Goal: Navigation & Orientation: Find specific page/section

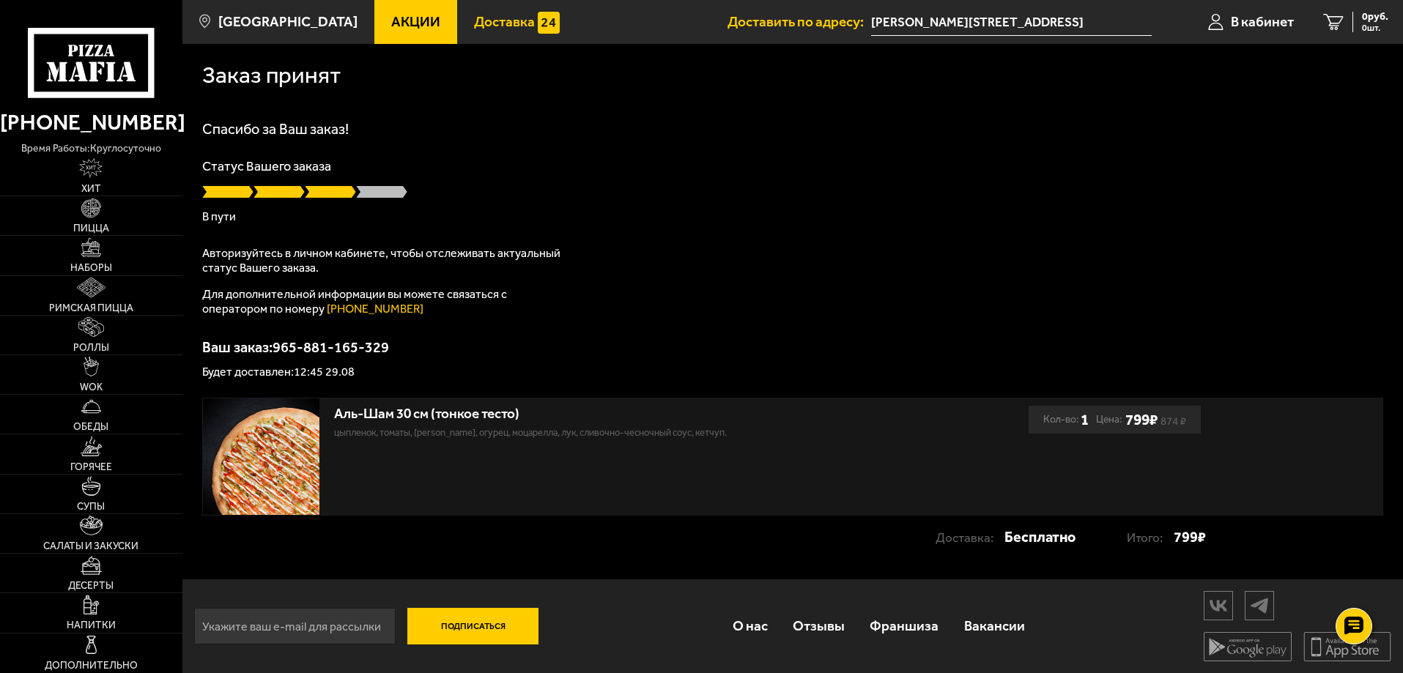
click at [494, 16] on span "Доставка" at bounding box center [504, 22] width 61 height 14
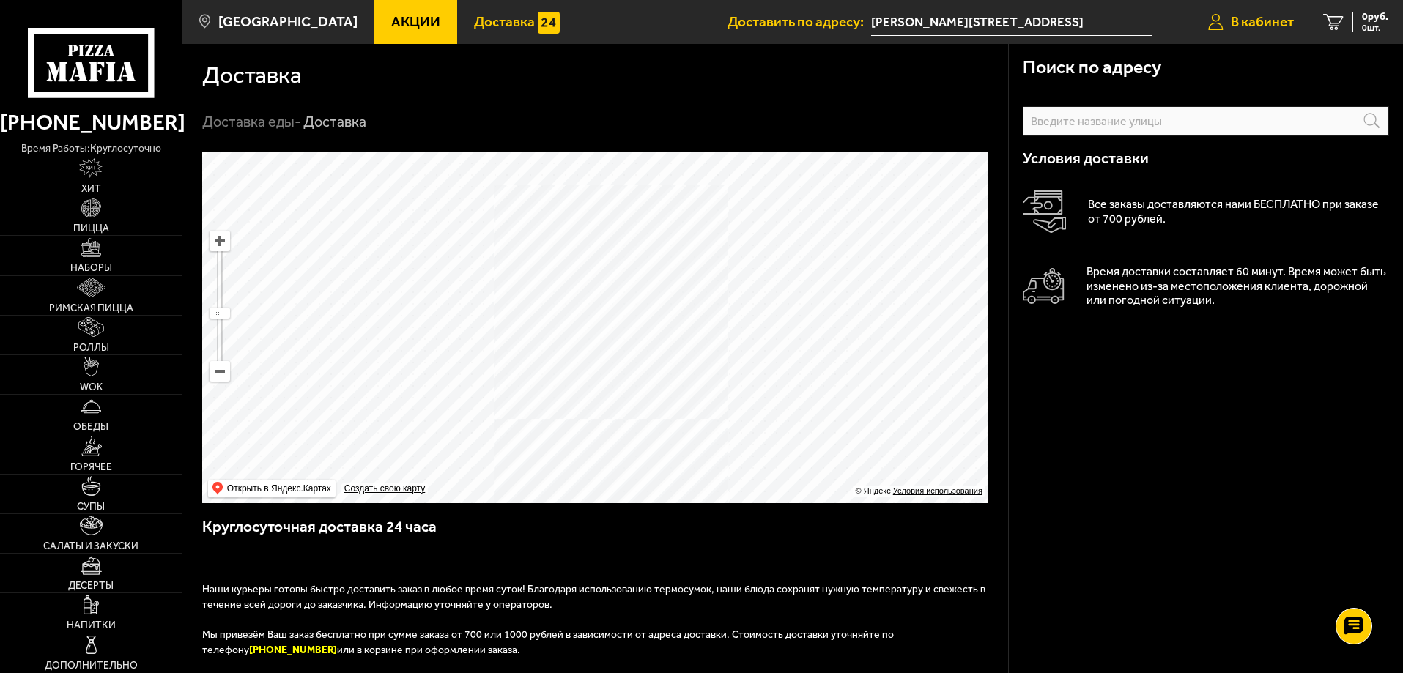
click at [1277, 18] on span "В кабинет" at bounding box center [1262, 22] width 63 height 14
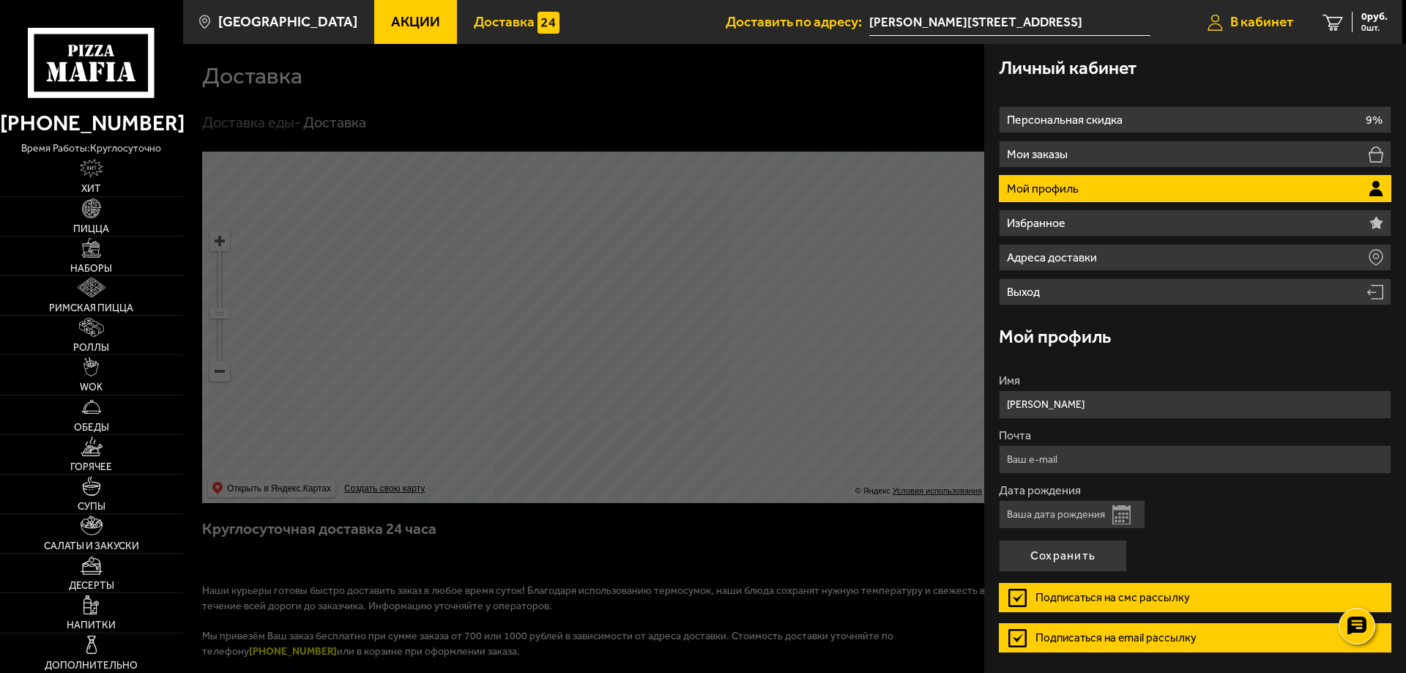
click at [1266, 22] on span "В кабинет" at bounding box center [1262, 22] width 63 height 14
click at [1244, 23] on span "В кабинет" at bounding box center [1262, 22] width 63 height 14
click at [1071, 79] on div "Личный кабинет" at bounding box center [1195, 68] width 393 height 48
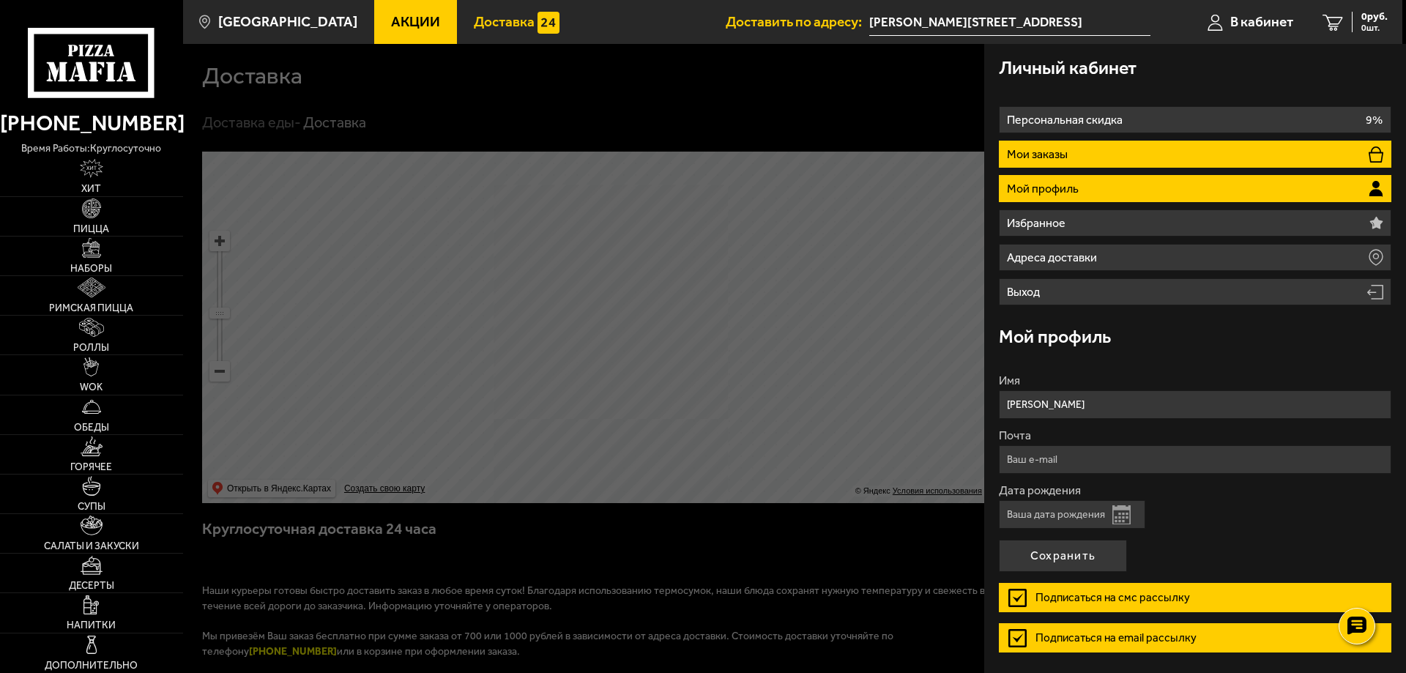
click at [1291, 151] on li "Мои заказы" at bounding box center [1195, 154] width 393 height 27
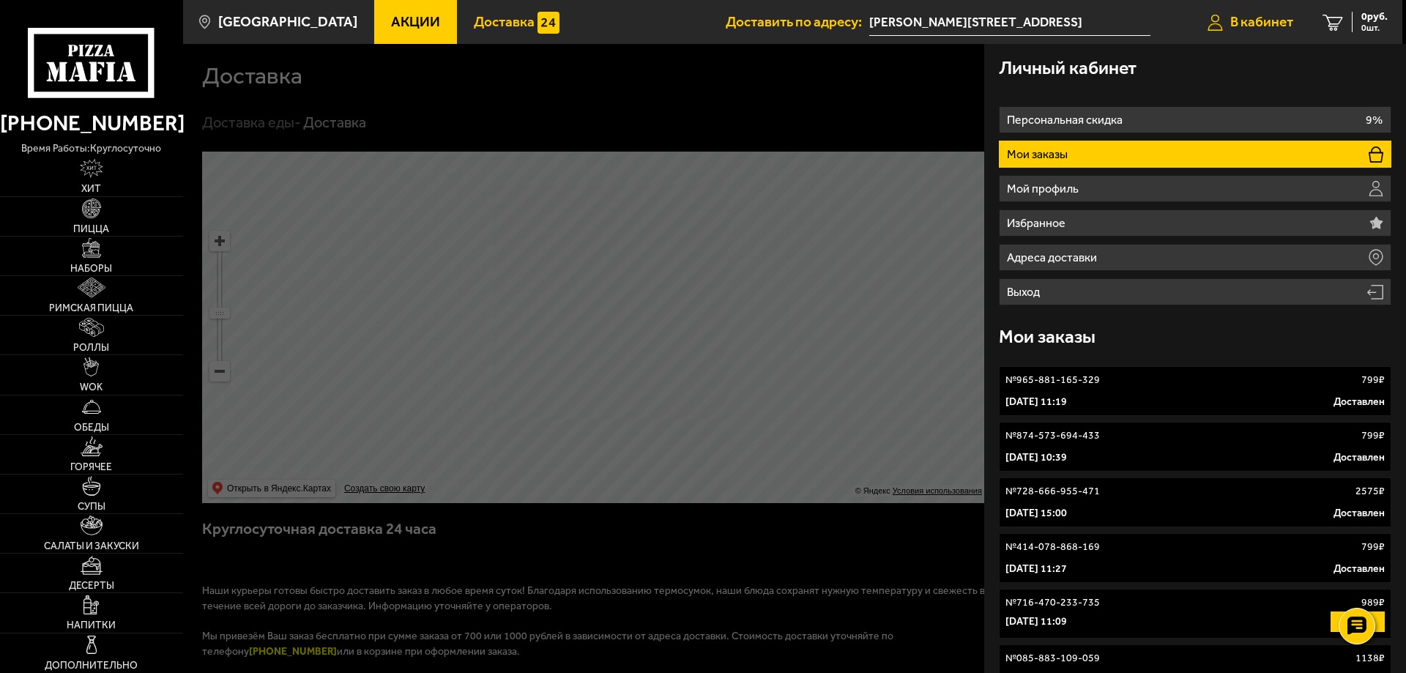
click at [1216, 22] on icon at bounding box center [1215, 22] width 15 height 17
click at [1373, 18] on span "0 руб." at bounding box center [1375, 17] width 26 height 10
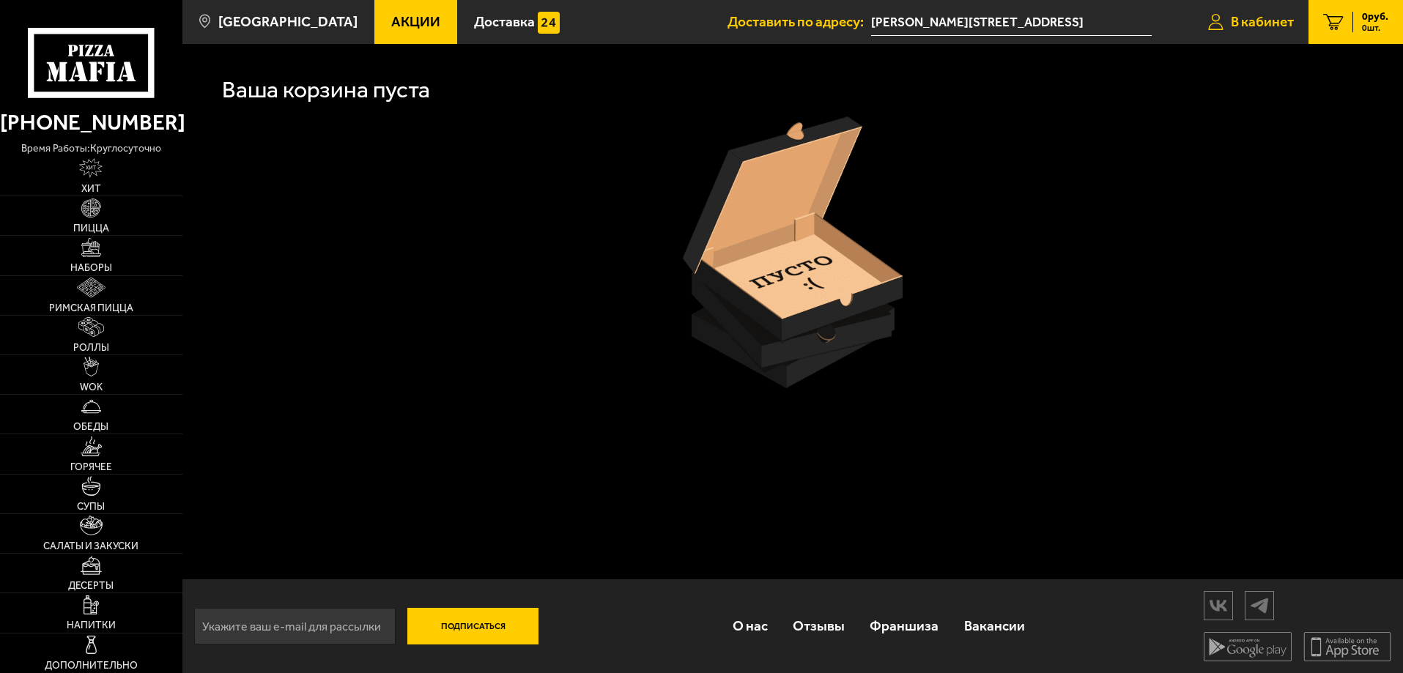
click at [1217, 25] on icon at bounding box center [1215, 22] width 15 height 17
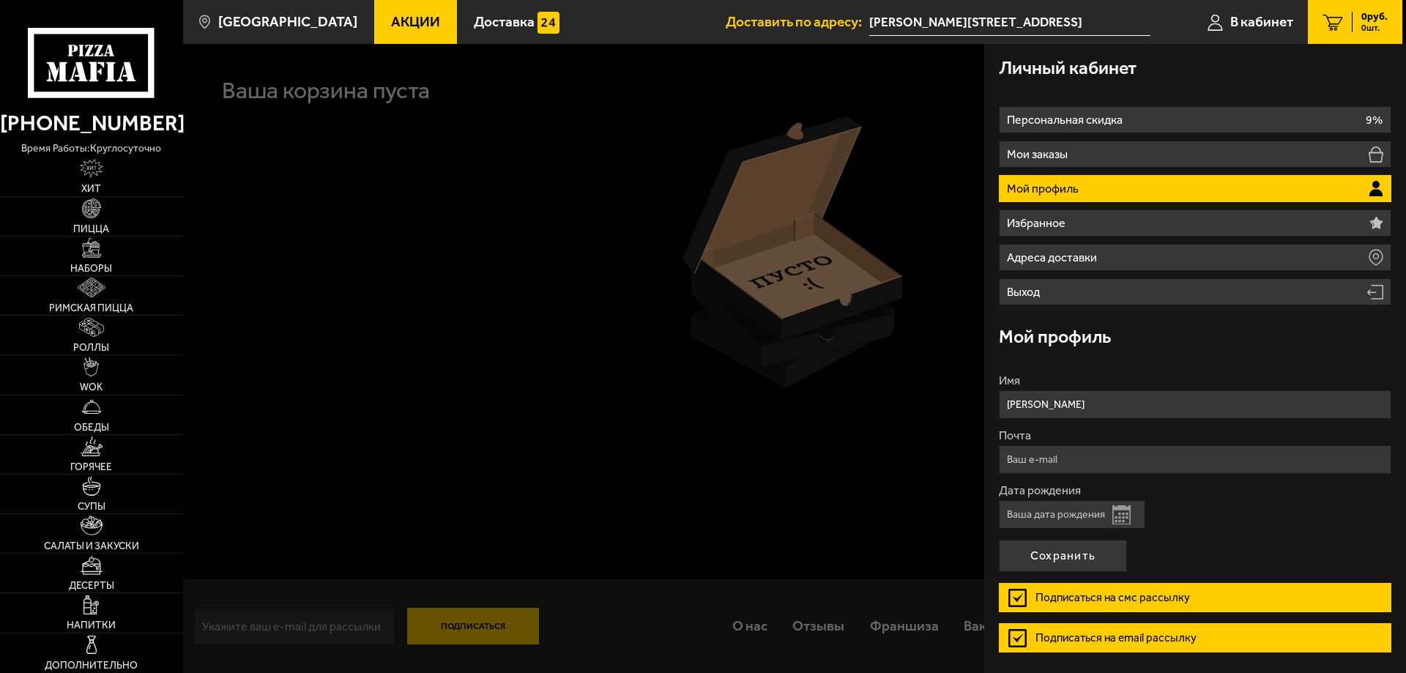
click at [1048, 70] on h3 "Личный кабинет" at bounding box center [1068, 68] width 138 height 18
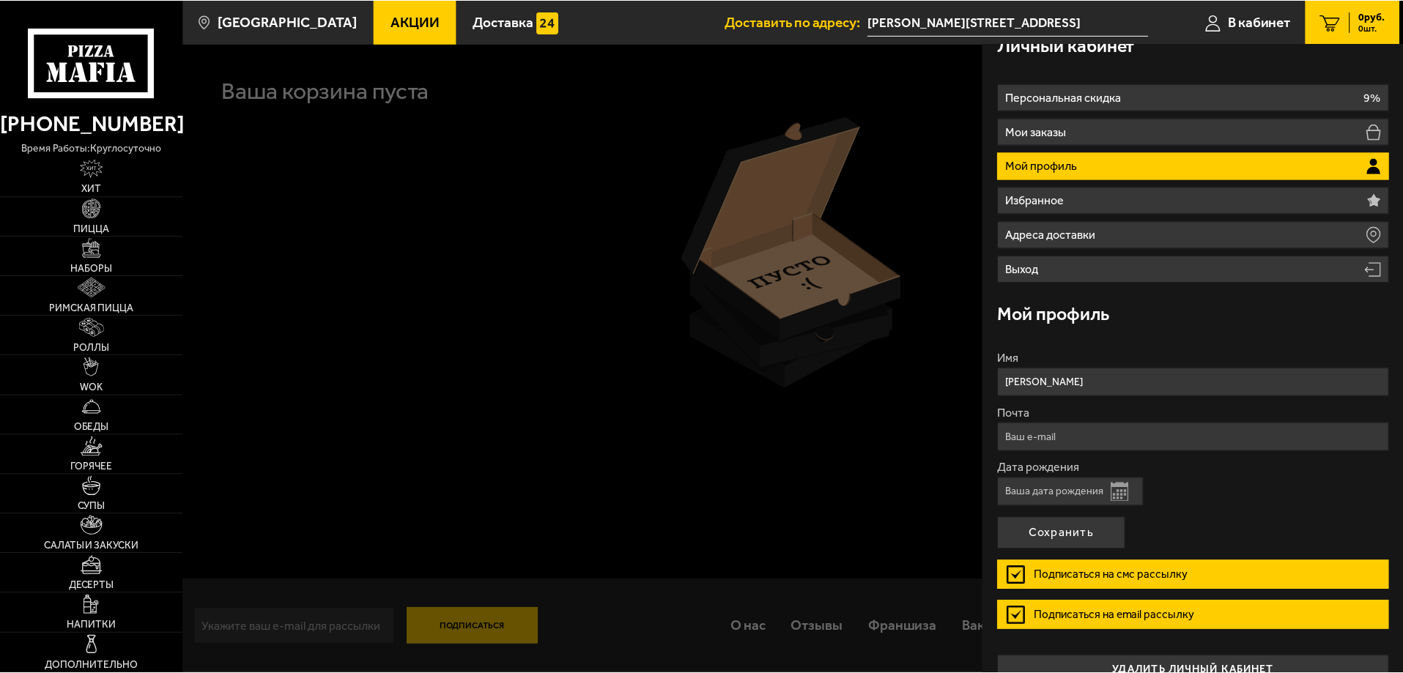
scroll to position [49, 0]
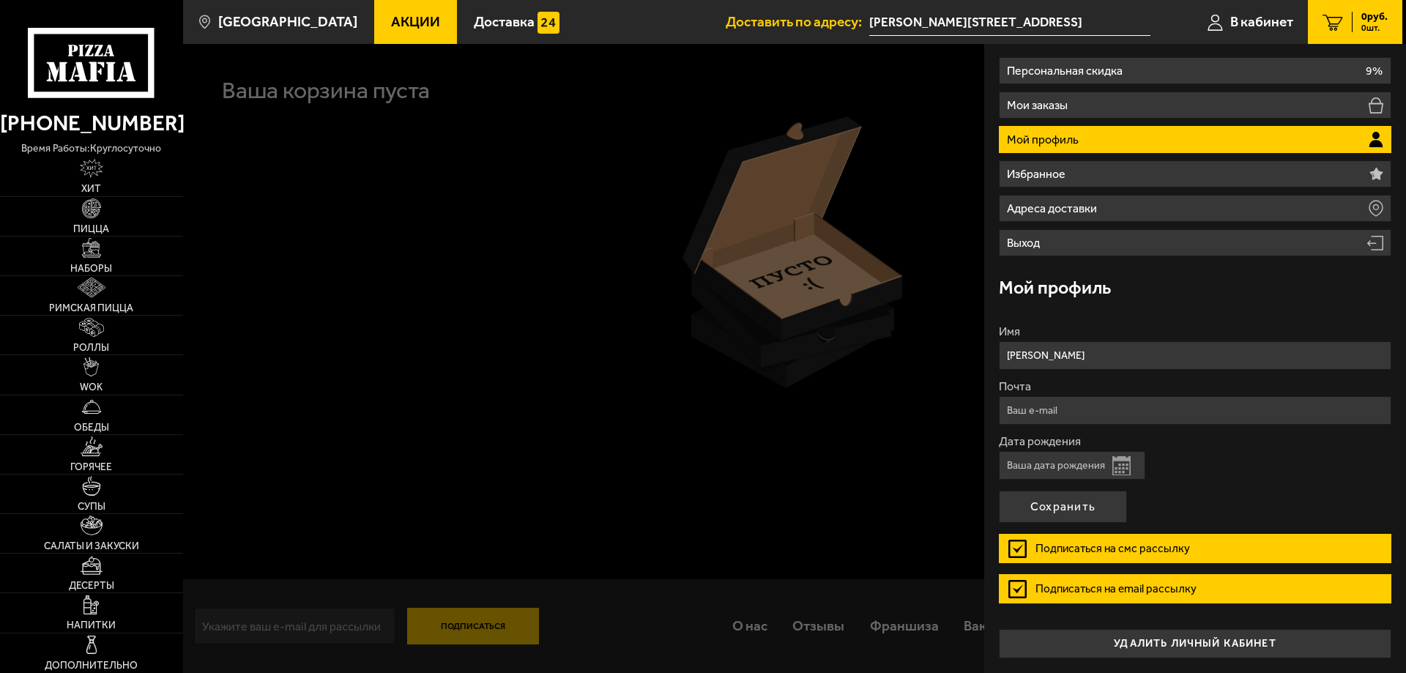
click at [353, 449] on div at bounding box center [886, 380] width 1406 height 673
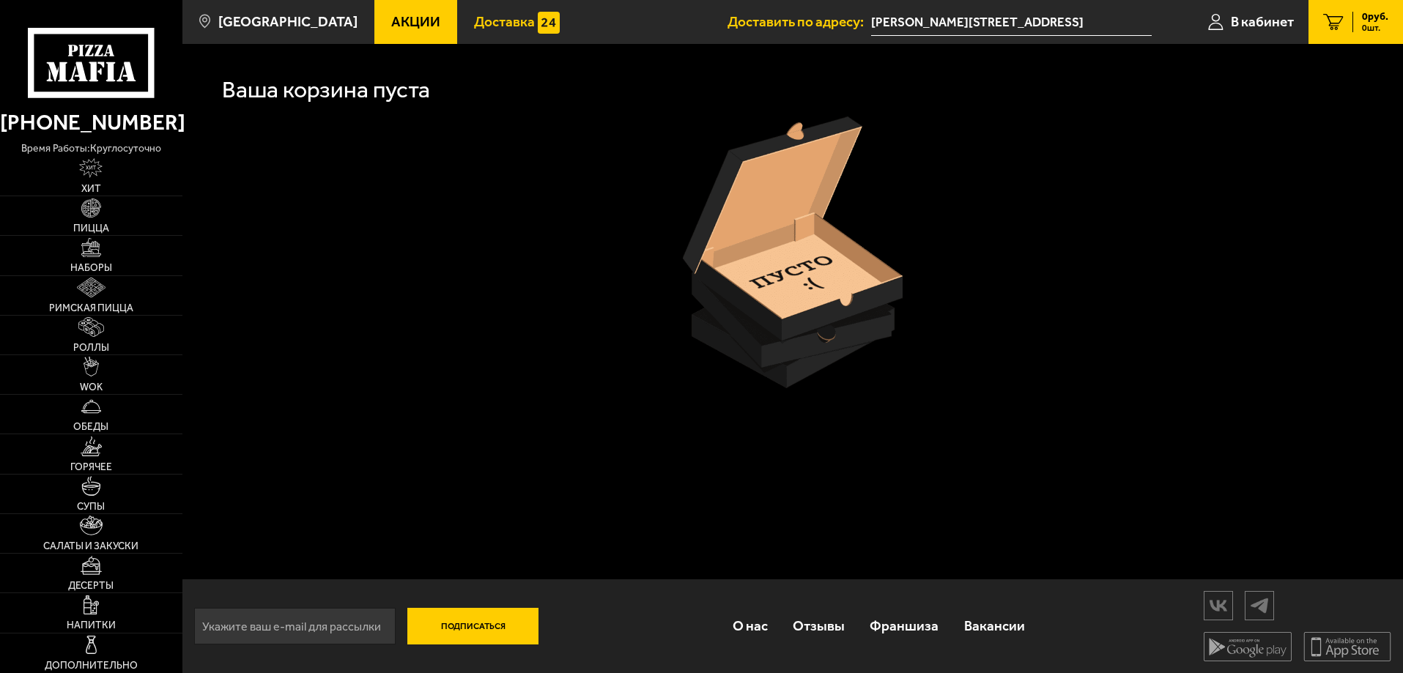
click at [474, 18] on span "Доставка" at bounding box center [504, 22] width 61 height 14
